Goal: Information Seeking & Learning: Check status

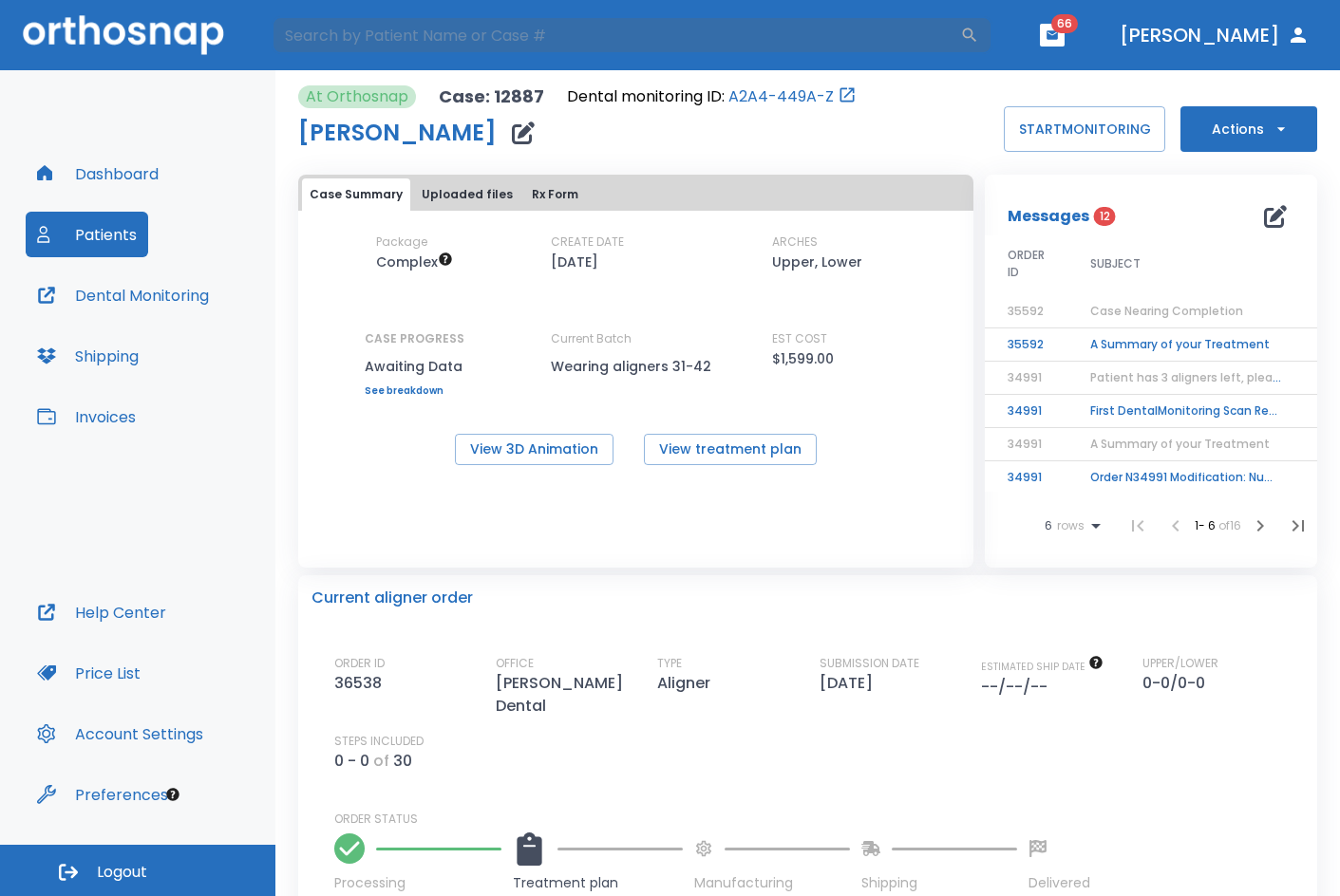
click at [130, 237] on button "Patients" at bounding box center [87, 235] width 123 height 46
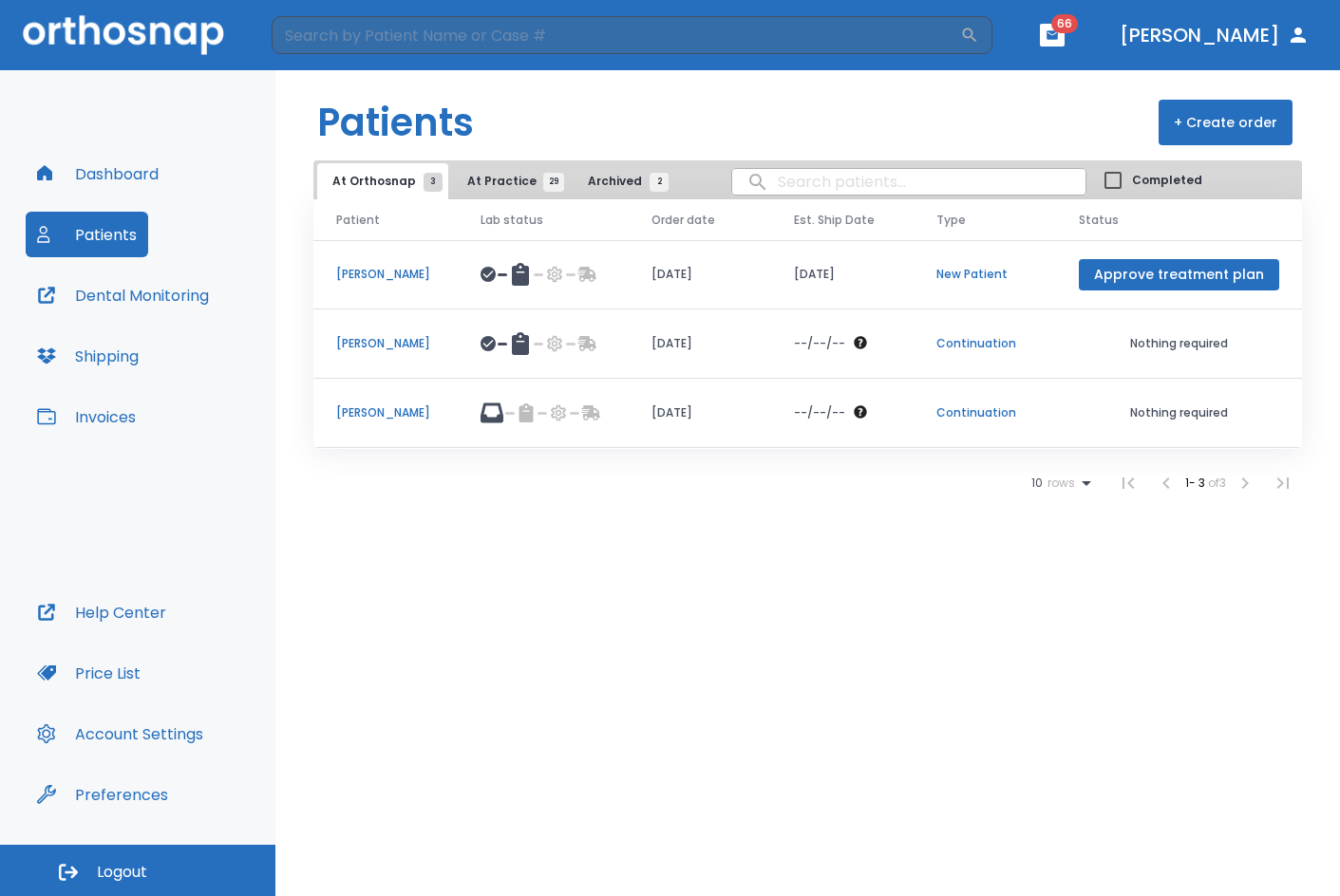
click at [838, 180] on input "search" at bounding box center [908, 181] width 353 height 37
type input "myers"
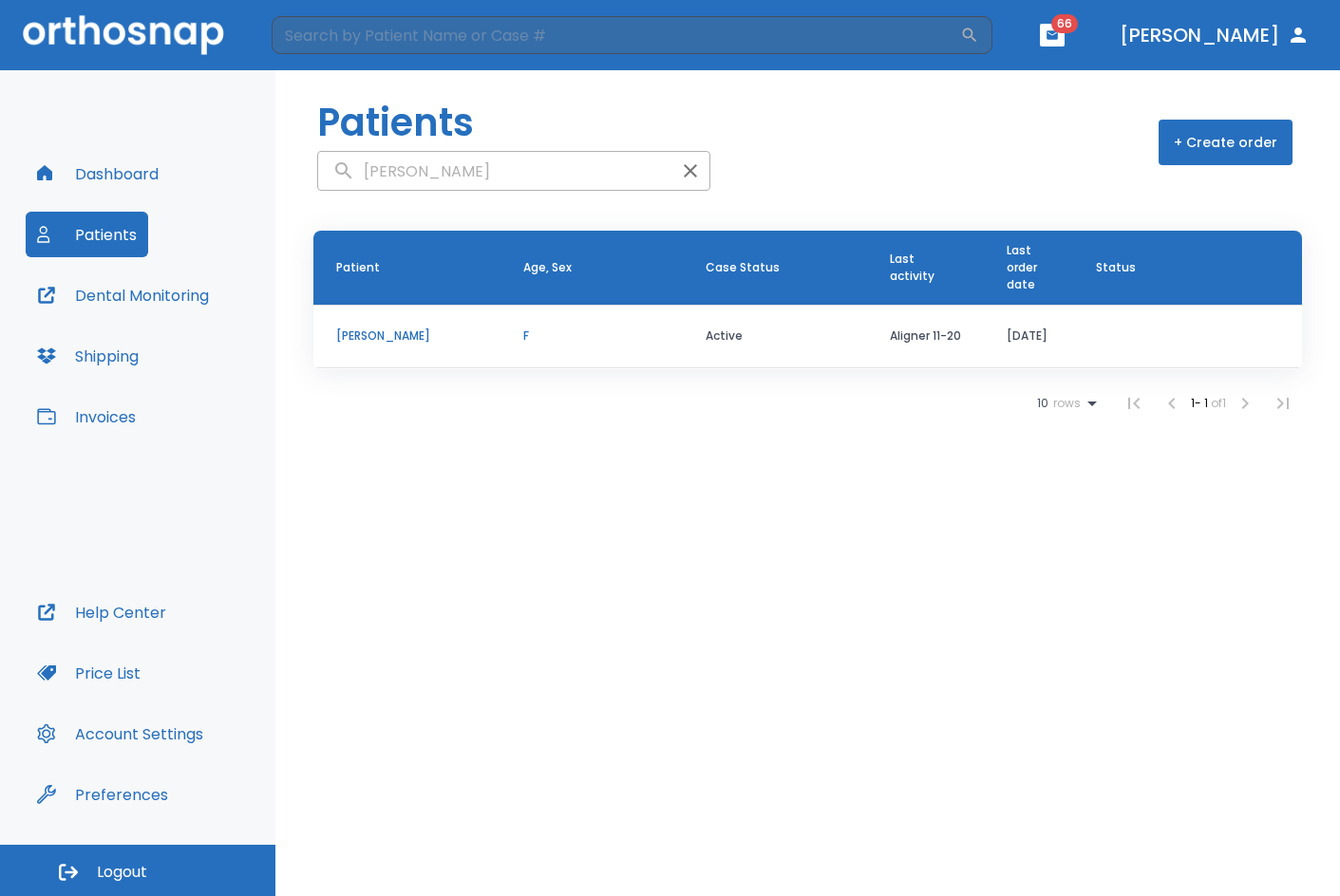
click at [415, 328] on p "[PERSON_NAME]" at bounding box center [407, 336] width 142 height 17
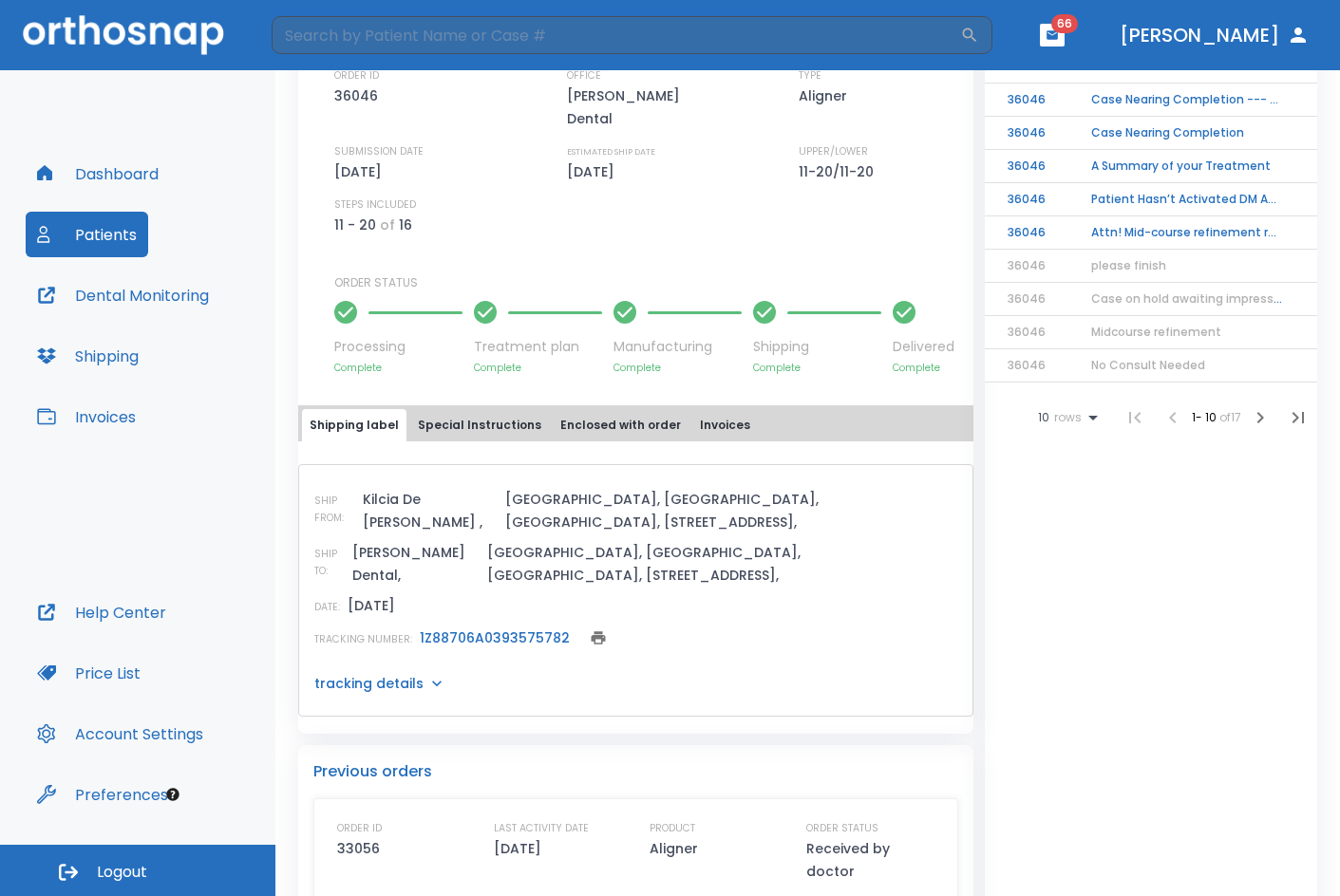
scroll to position [560, 0]
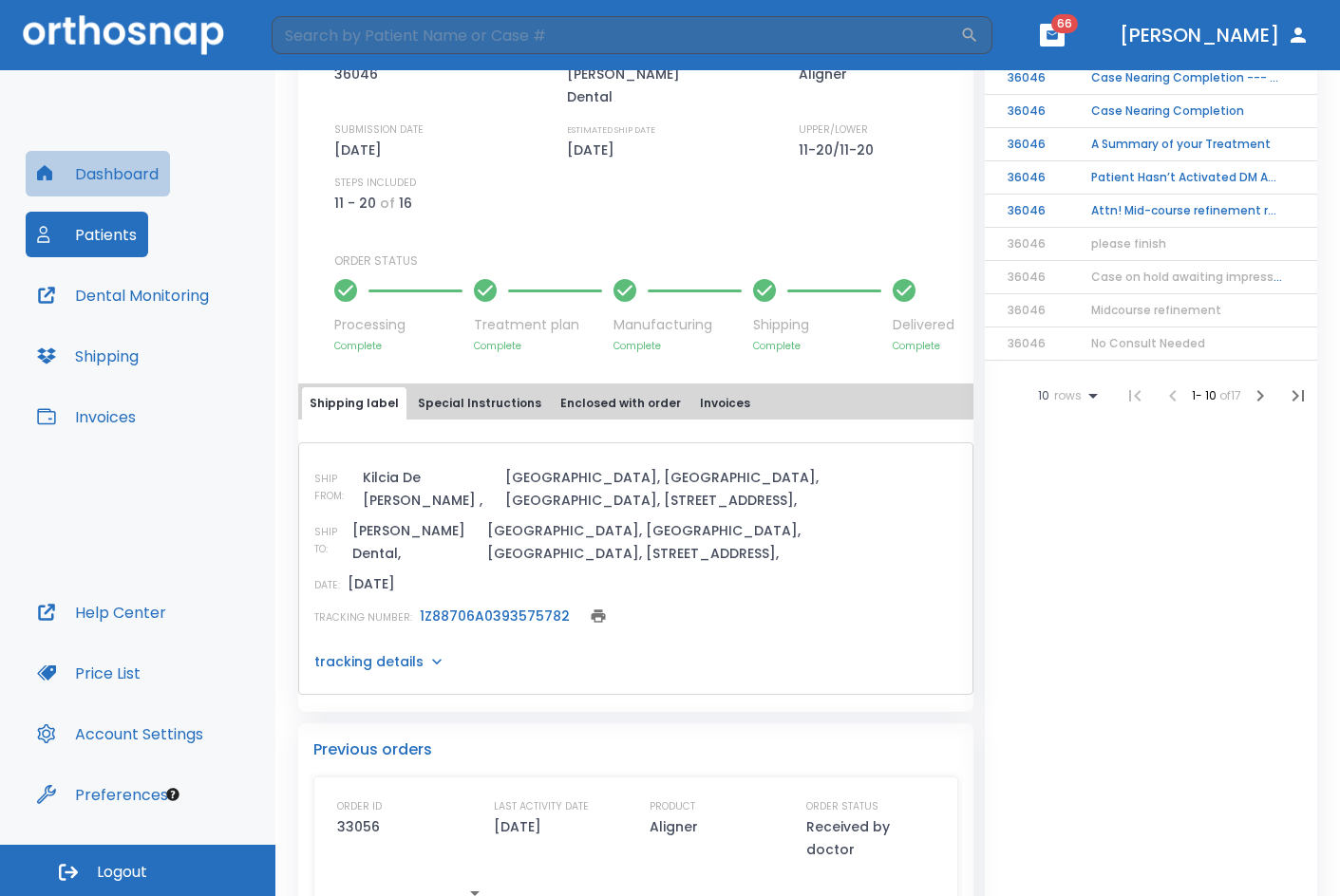
click at [143, 171] on button "Dashboard" at bounding box center [98, 174] width 144 height 46
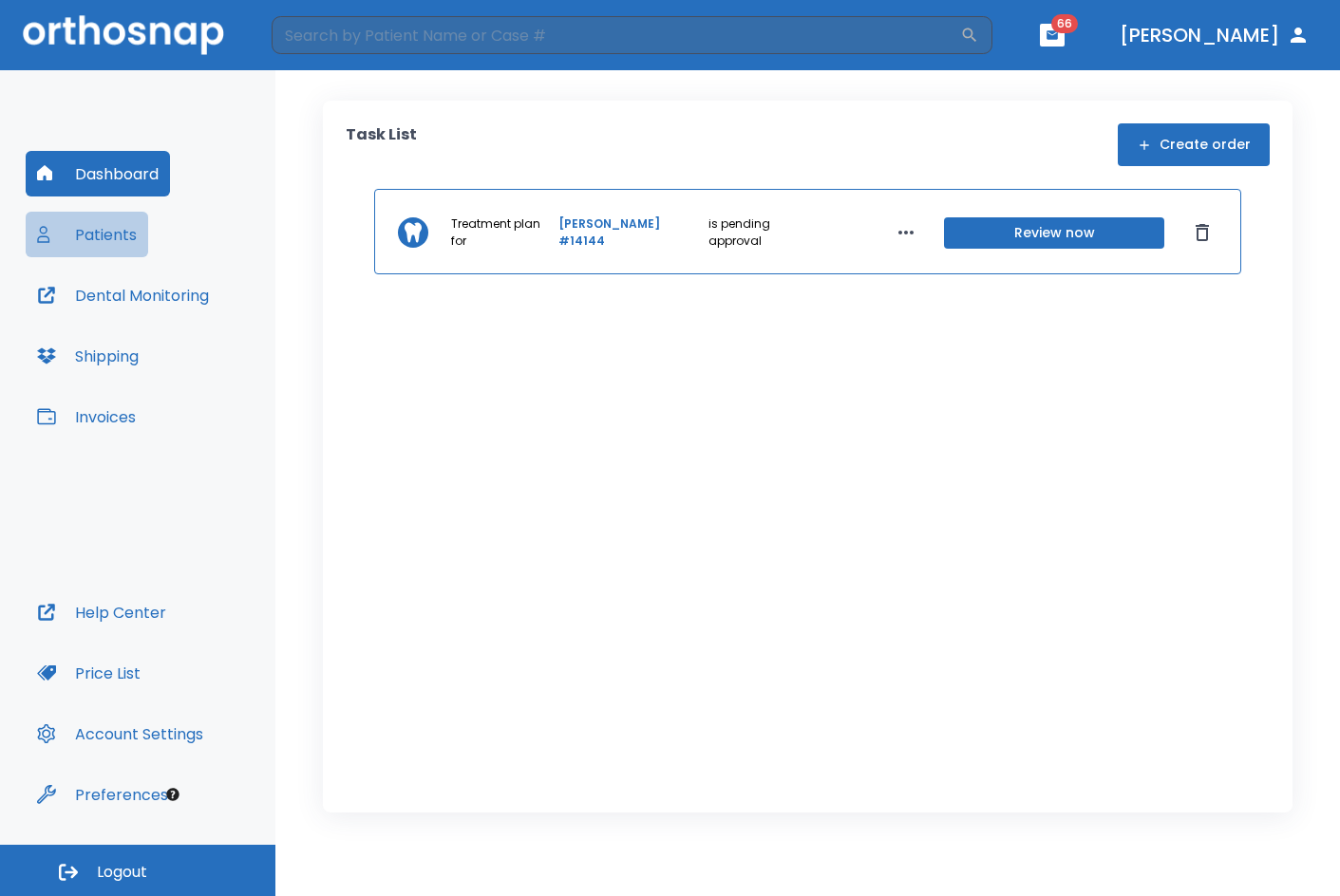
click at [107, 243] on button "Patients" at bounding box center [87, 235] width 123 height 46
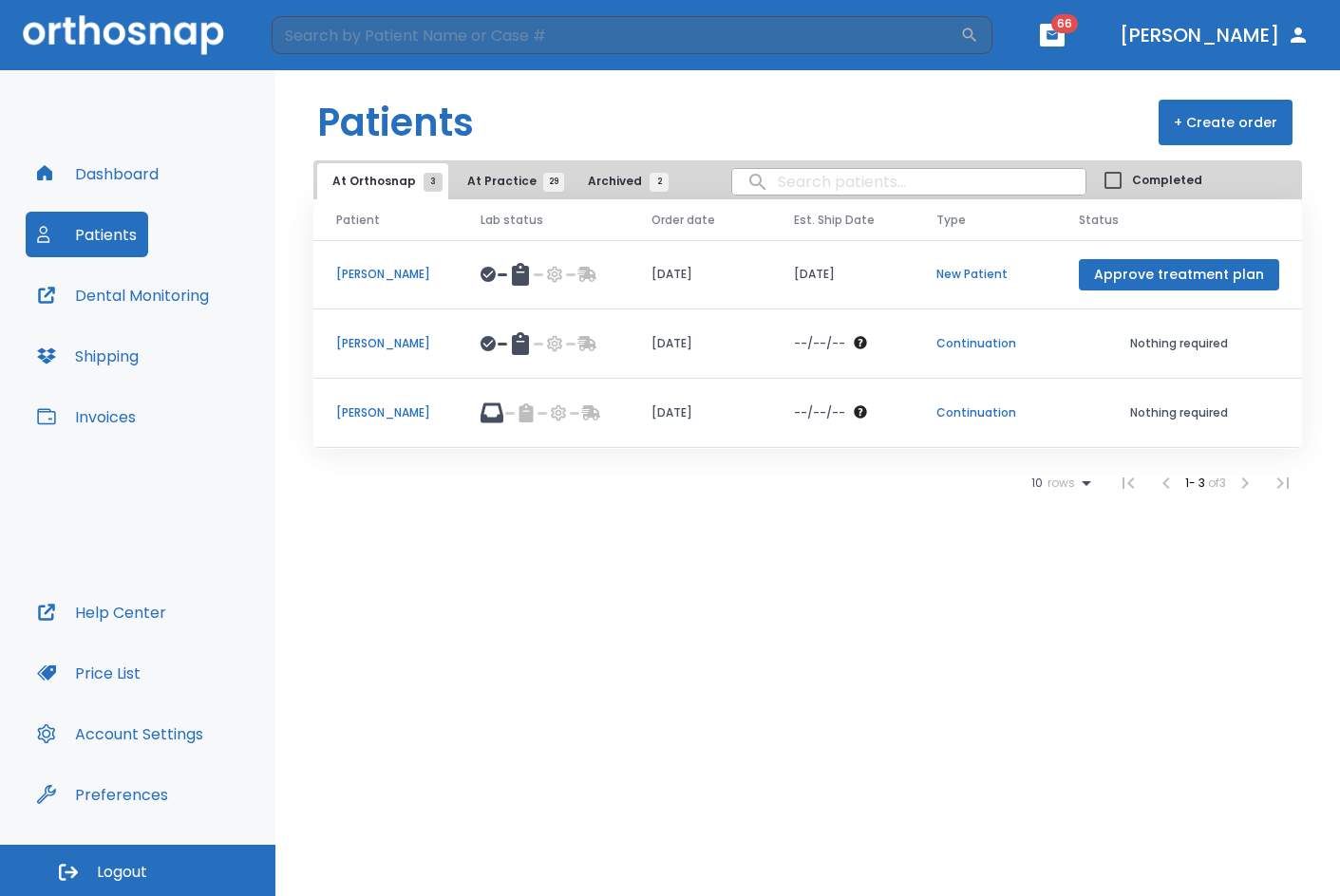
click at [870, 191] on input "search" at bounding box center [908, 181] width 353 height 37
type input "jamie"
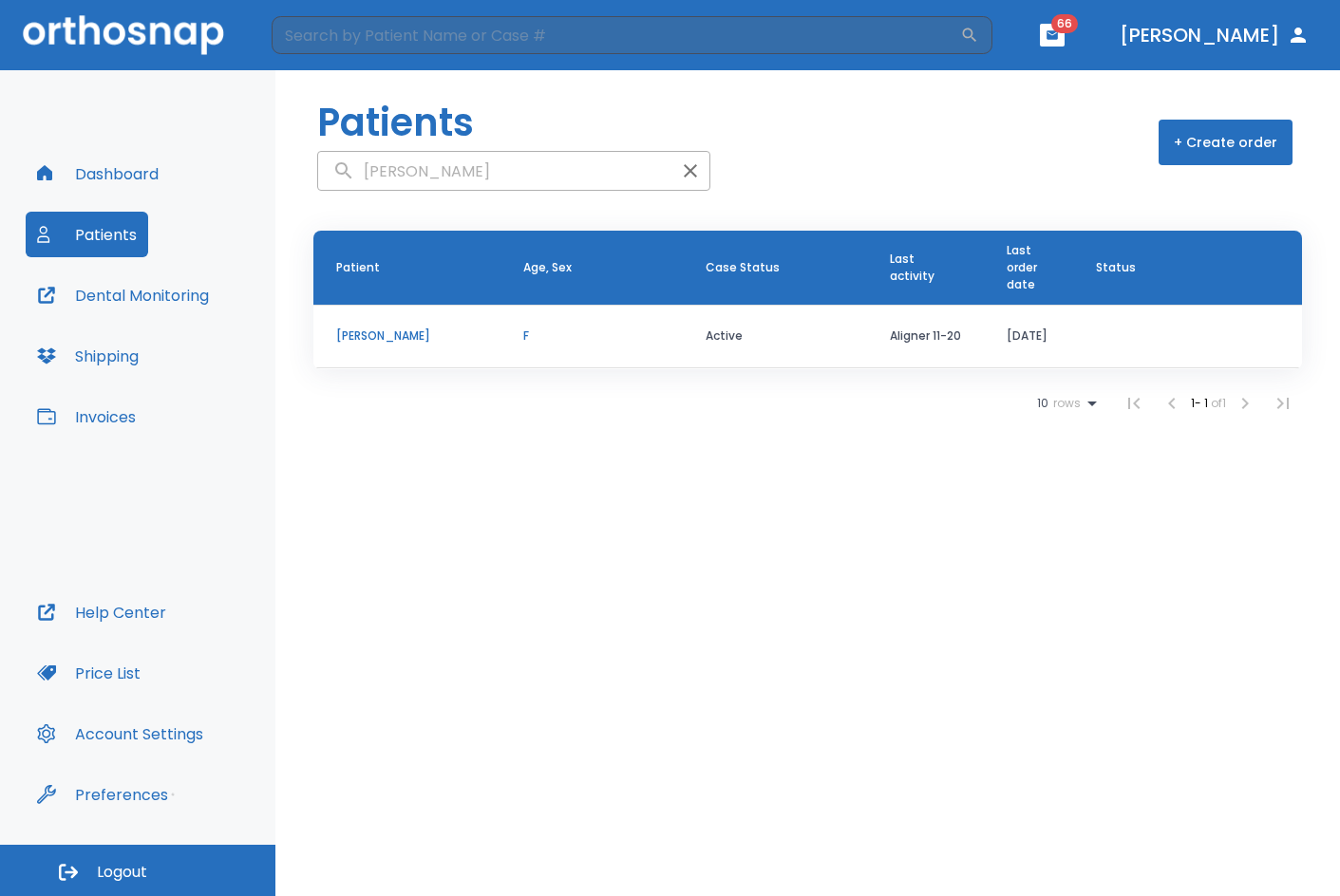
click at [913, 337] on td "Aligner 11-20" at bounding box center [925, 337] width 117 height 64
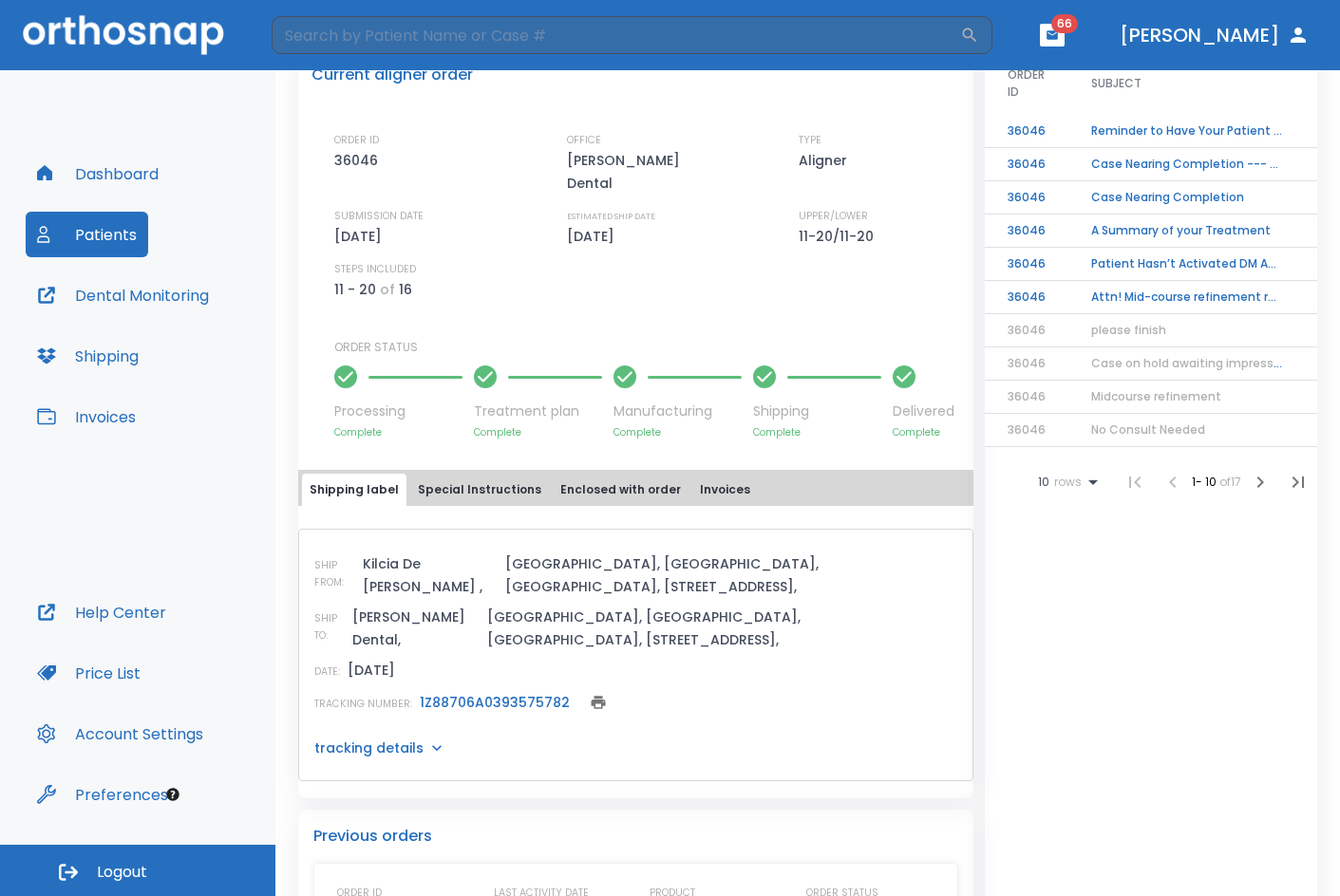
scroll to position [560, 0]
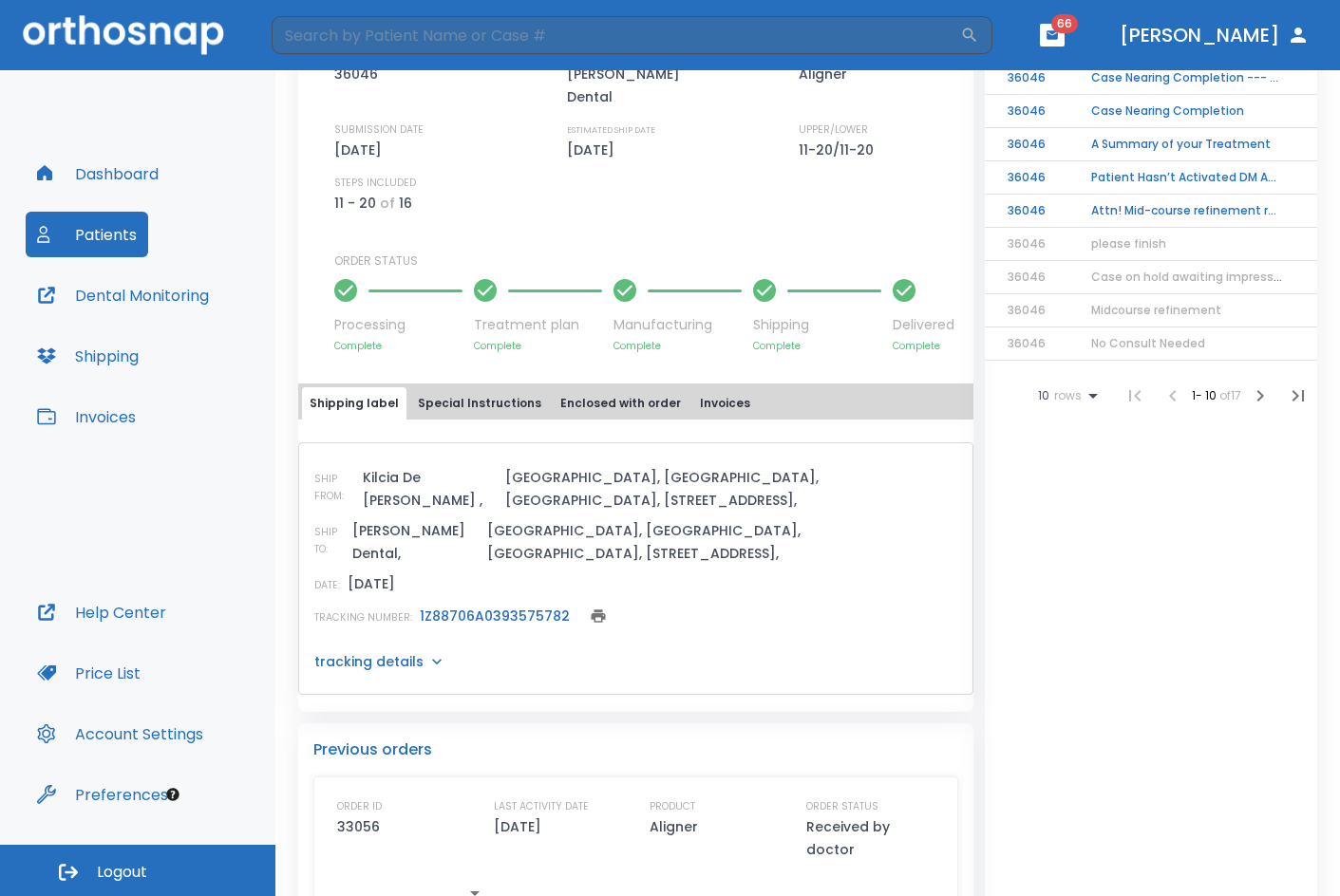
click at [427, 652] on icon at bounding box center [436, 661] width 19 height 19
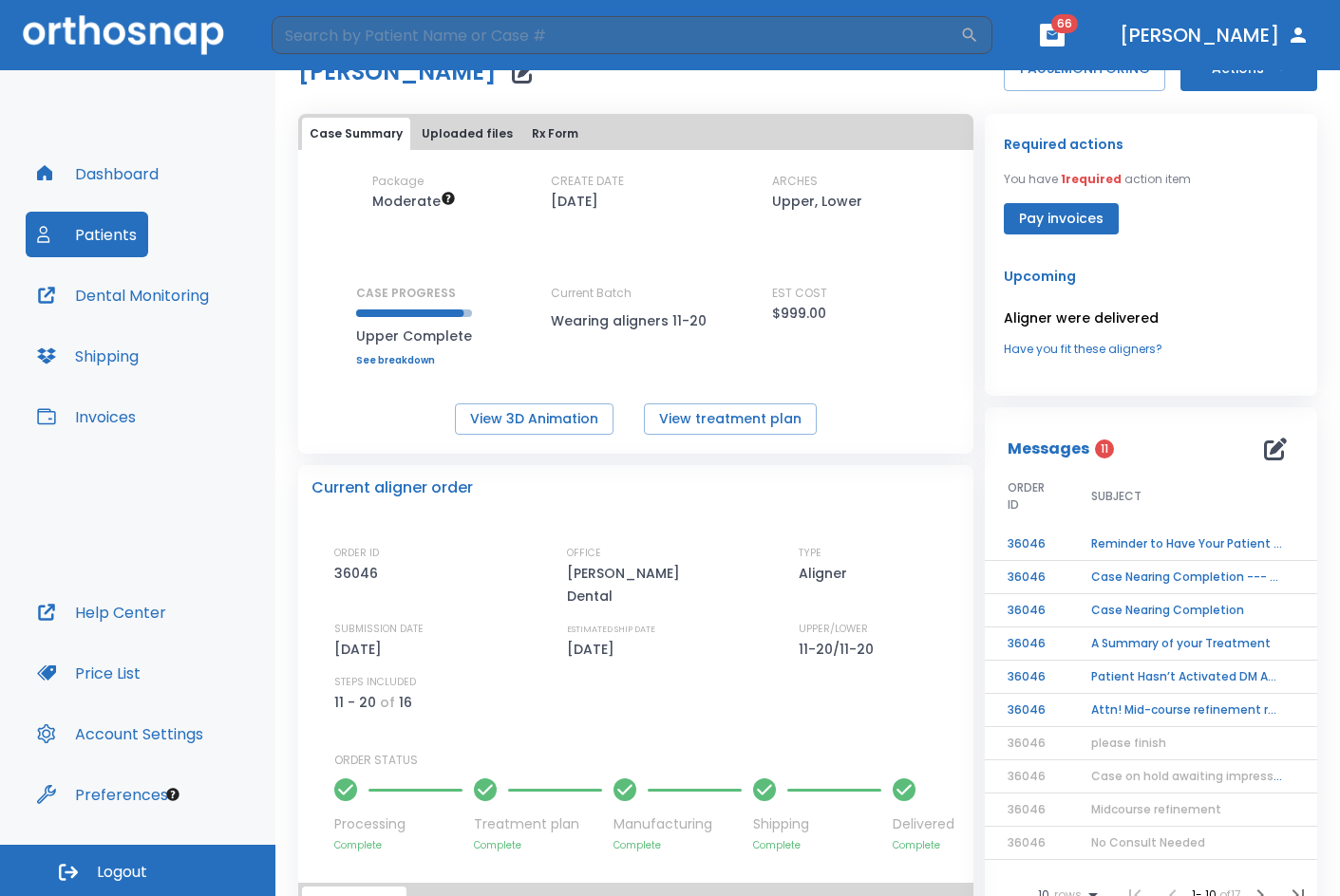
scroll to position [0, 0]
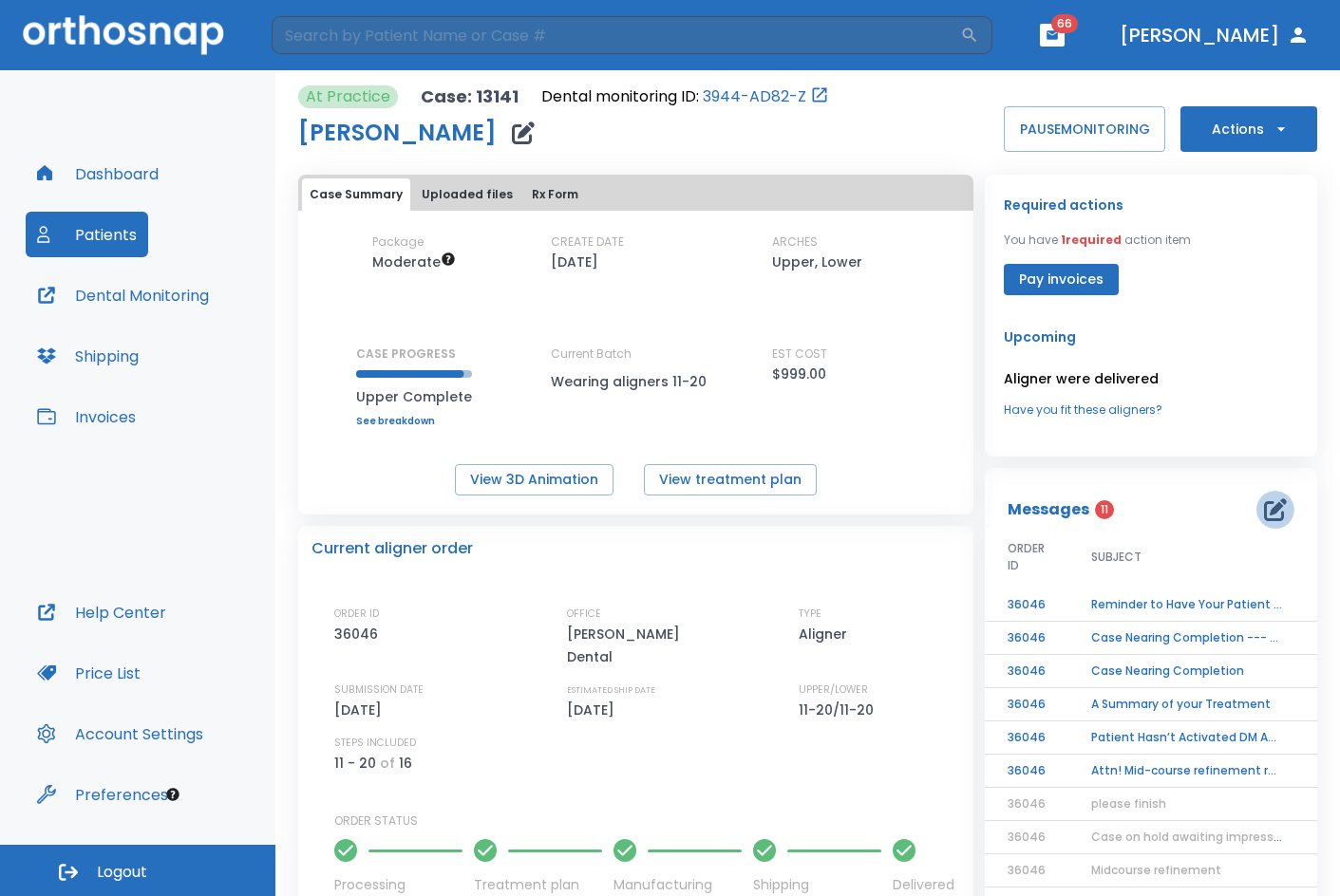
click at [1267, 515] on icon "button" at bounding box center [1275, 510] width 23 height 23
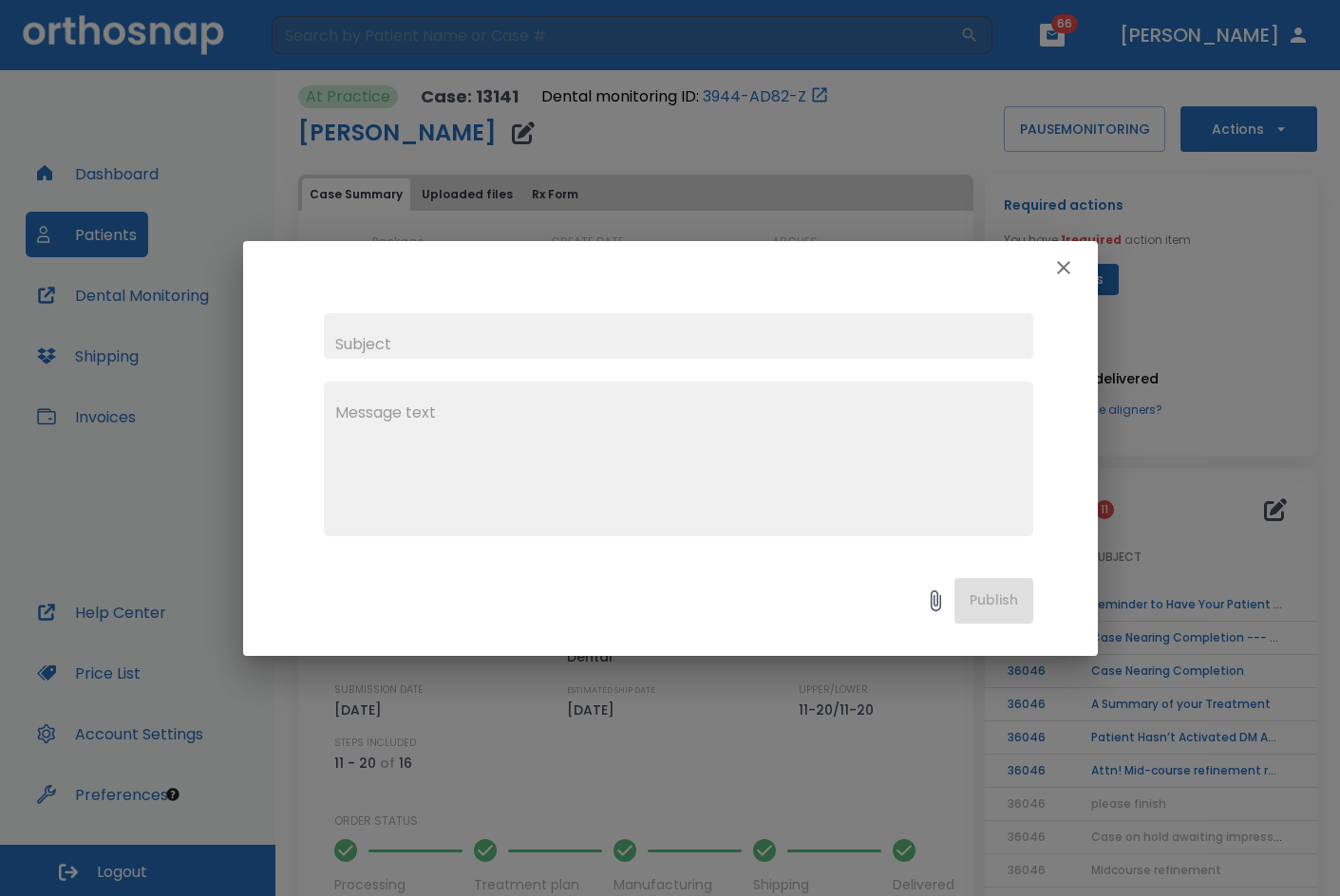
click at [515, 323] on input "text" at bounding box center [678, 336] width 709 height 46
click at [342, 501] on textarea at bounding box center [678, 467] width 687 height 131
type textarea "P"
click at [1066, 277] on icon "button" at bounding box center [1063, 267] width 23 height 23
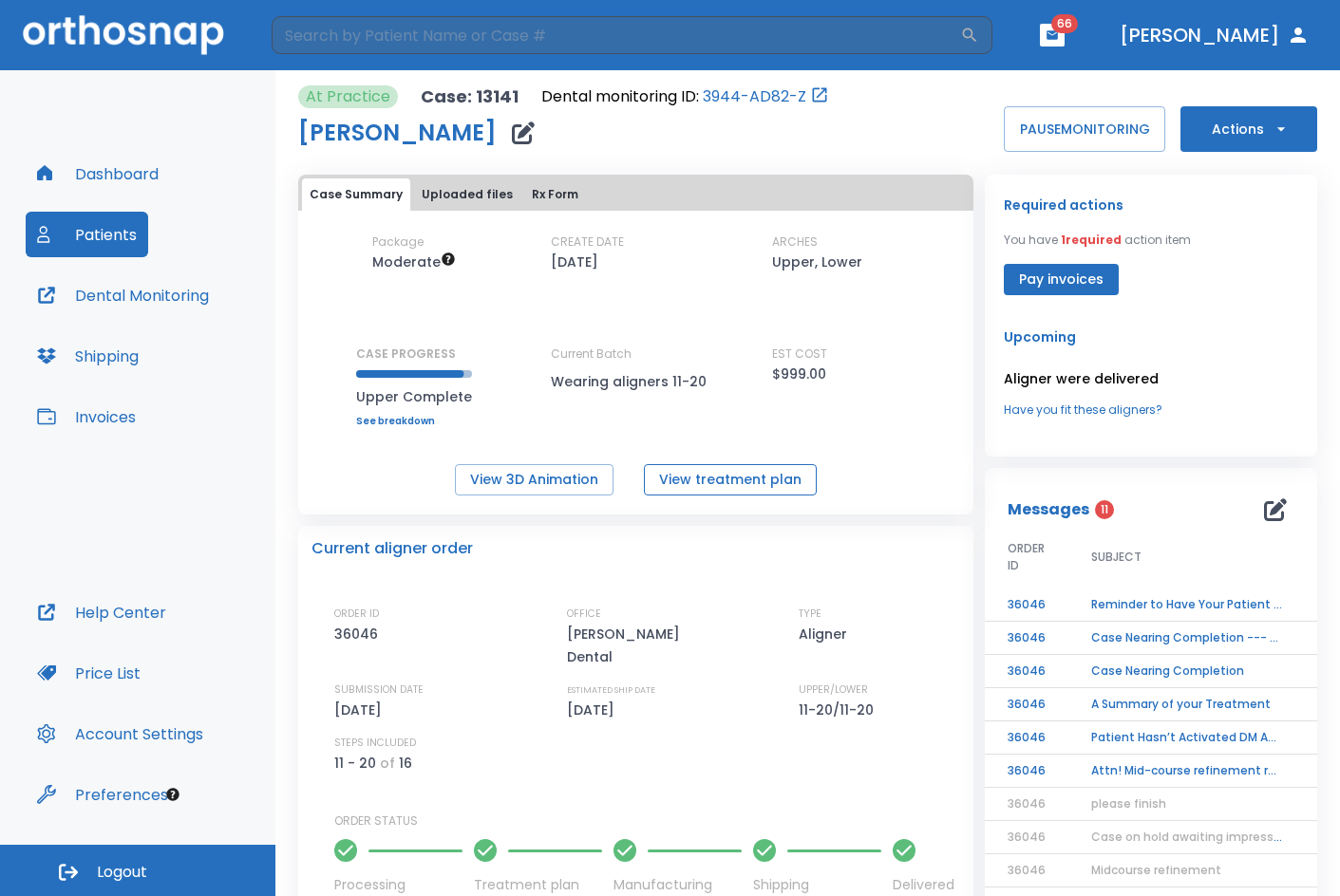
click at [758, 486] on button "View treatment plan" at bounding box center [730, 479] width 173 height 31
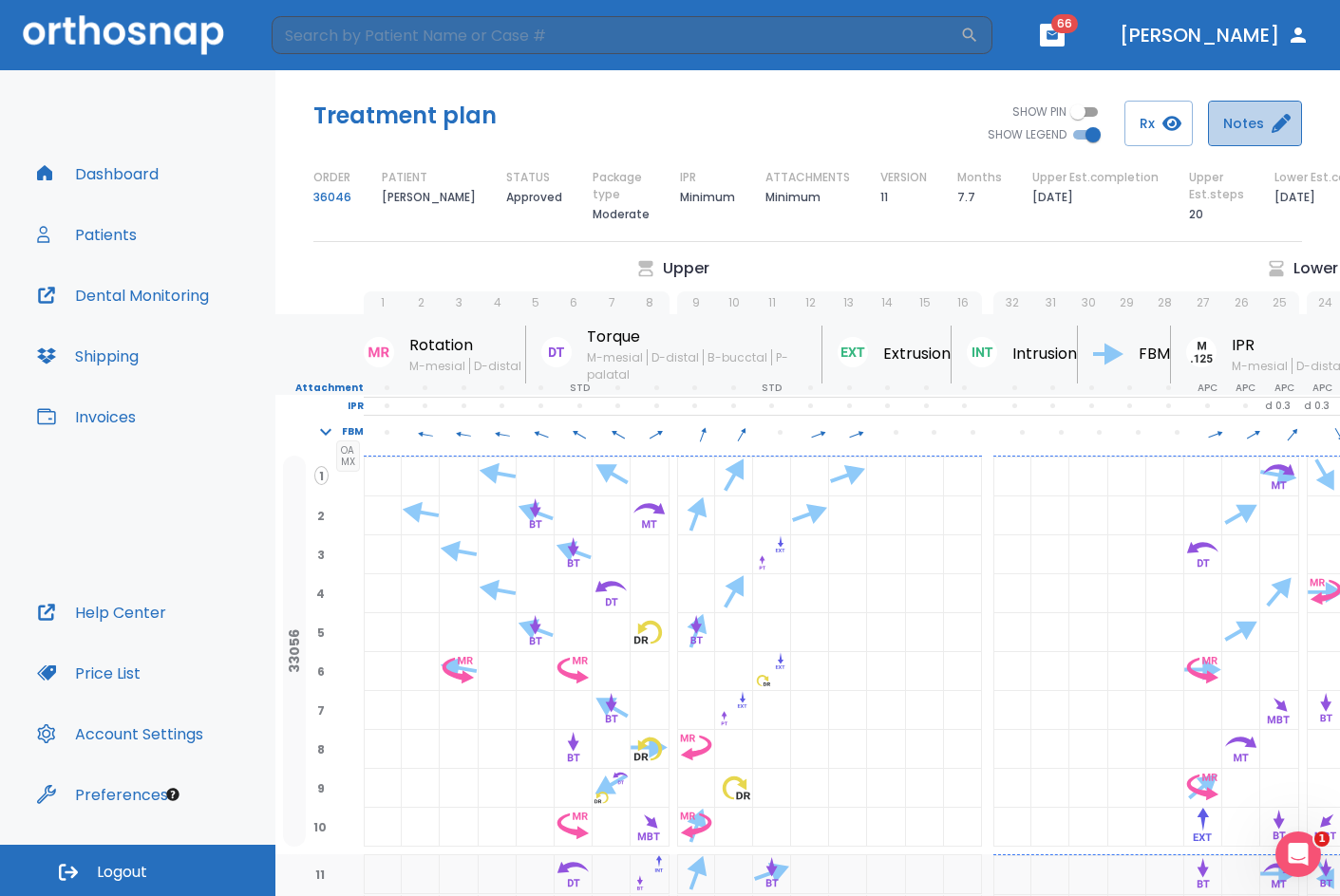
click at [1267, 138] on button "Notes" at bounding box center [1255, 124] width 94 height 46
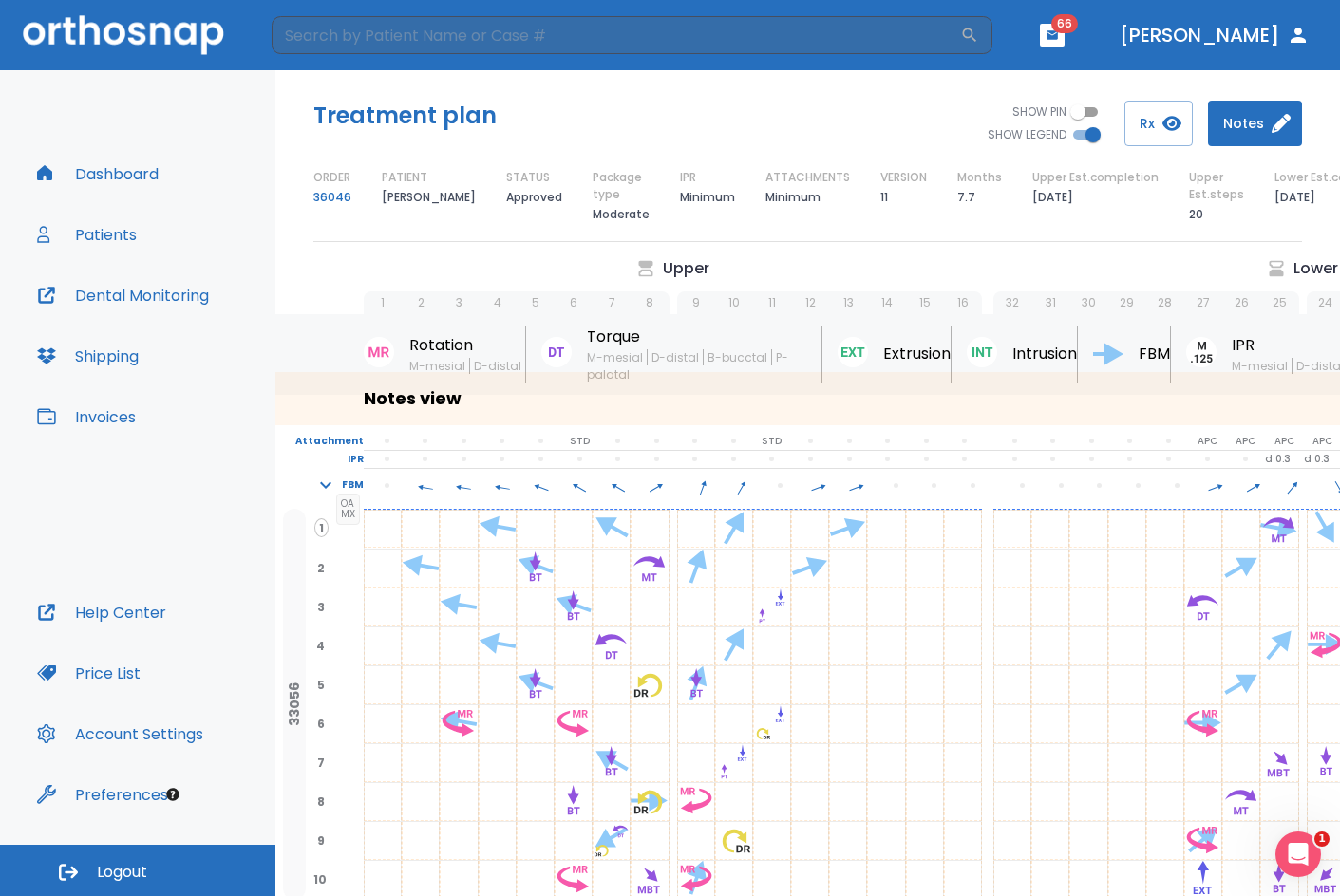
click at [1267, 138] on button "Notes" at bounding box center [1255, 124] width 94 height 46
